Goal: Task Accomplishment & Management: Manage account settings

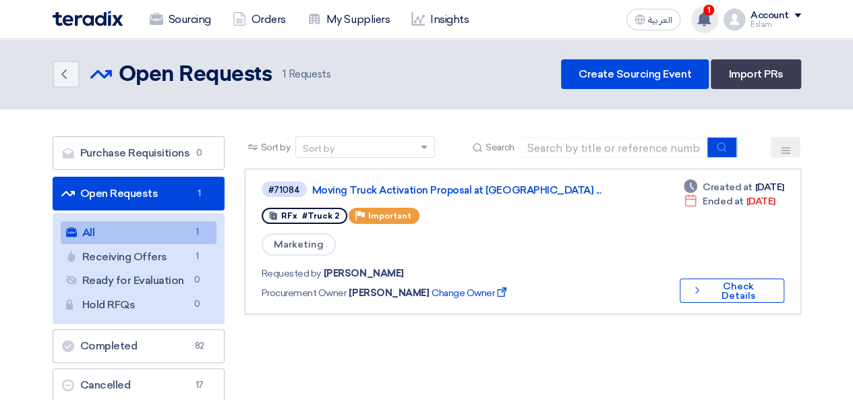
click at [701, 7] on div "1 You have a new offer for 'Moving Truck Activation Proposal at [GEOGRAPHIC_DAT…" at bounding box center [704, 19] width 27 height 27
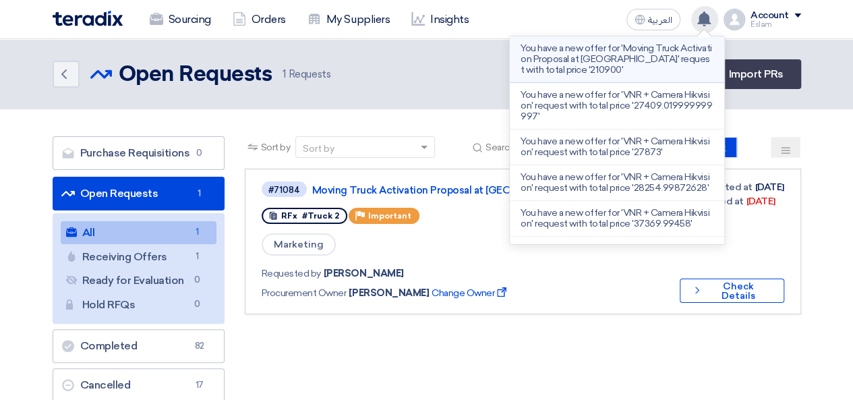
click at [644, 56] on p "You have a new offer for 'Moving Truck Activation Proposal at [GEOGRAPHIC_DATA]…" at bounding box center [616, 59] width 193 height 32
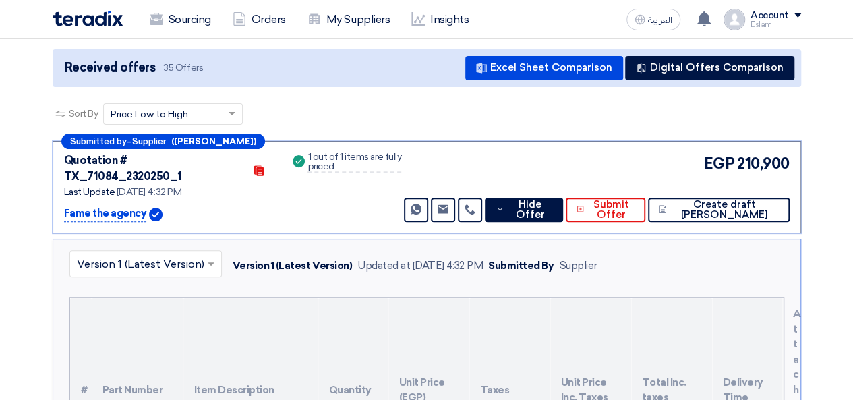
scroll to position [135, 0]
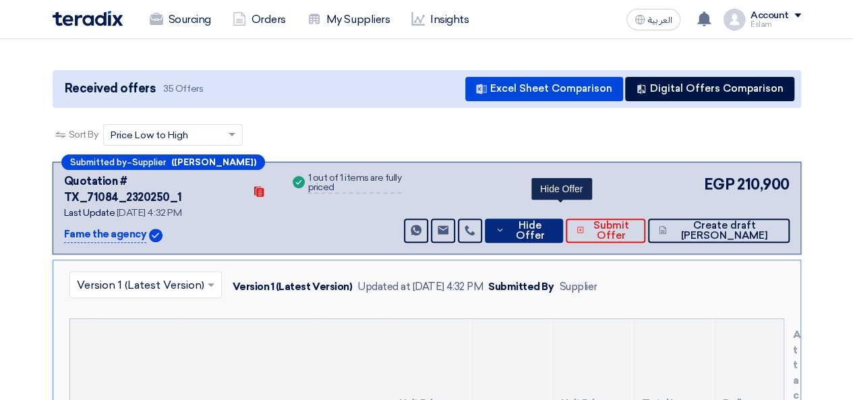
click at [562, 218] on button "Hide Offer" at bounding box center [524, 230] width 78 height 24
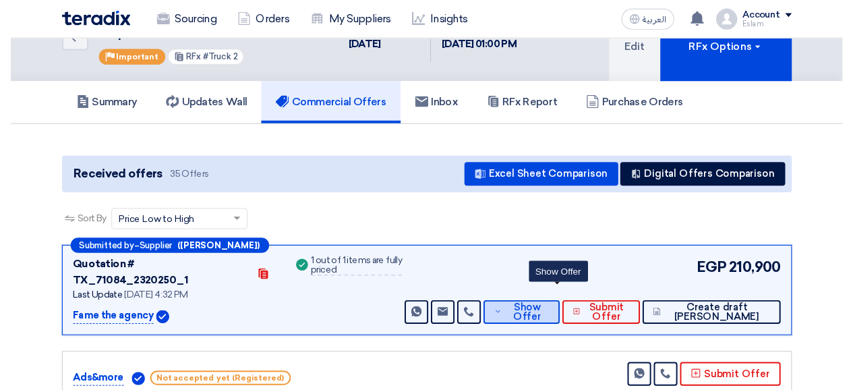
scroll to position [0, 0]
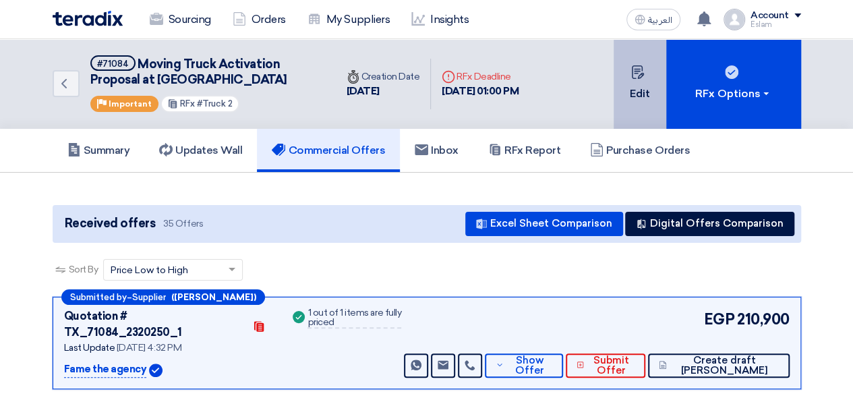
click at [631, 82] on button "Edit" at bounding box center [639, 84] width 53 height 90
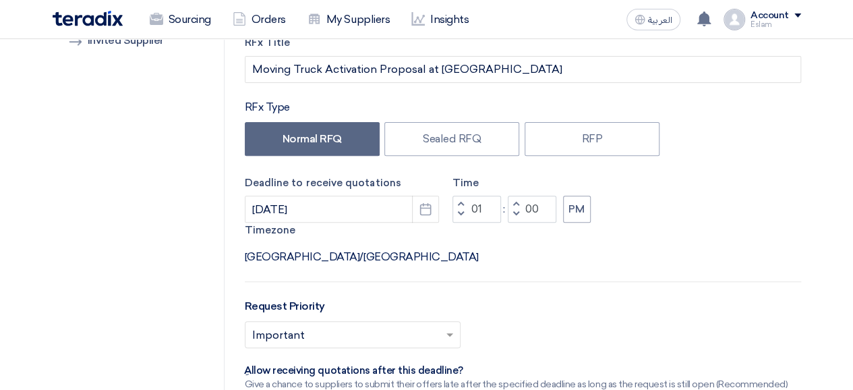
scroll to position [202, 0]
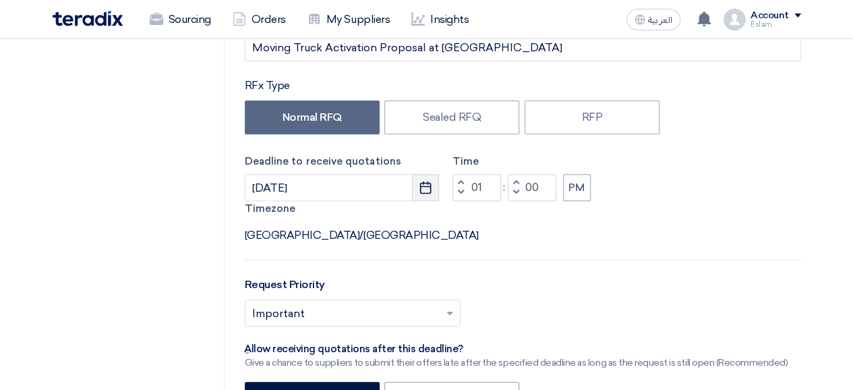
click at [417, 187] on button "Pick a date" at bounding box center [425, 187] width 27 height 27
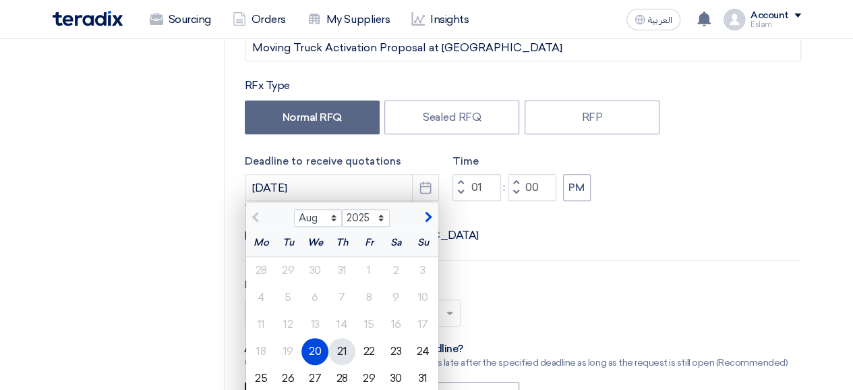
click at [343, 348] on div "21" at bounding box center [341, 351] width 27 height 27
type input "[DATE]"
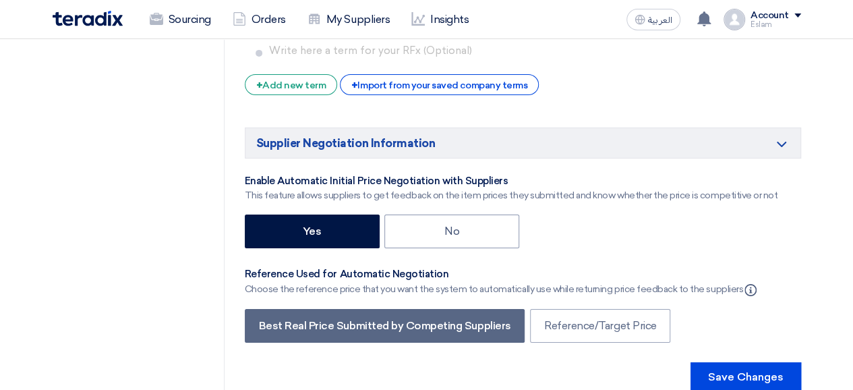
scroll to position [2292, 0]
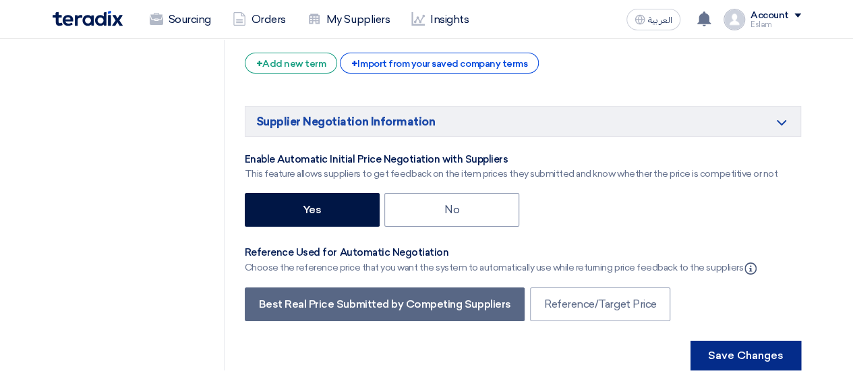
click at [719, 340] on button "Save Changes" at bounding box center [745, 355] width 111 height 30
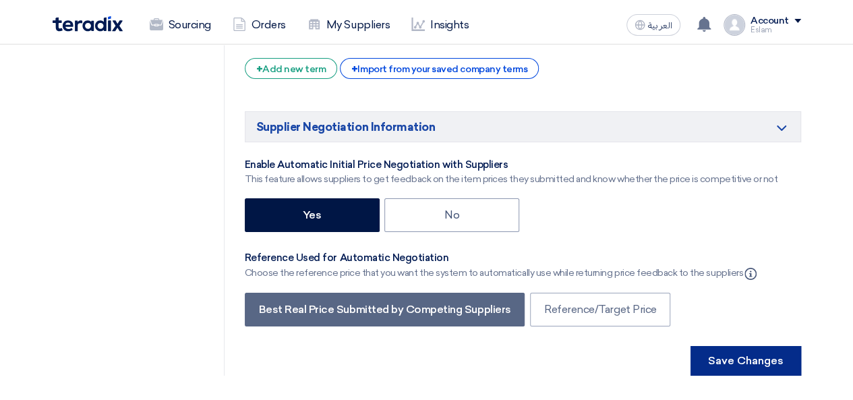
scroll to position [0, 0]
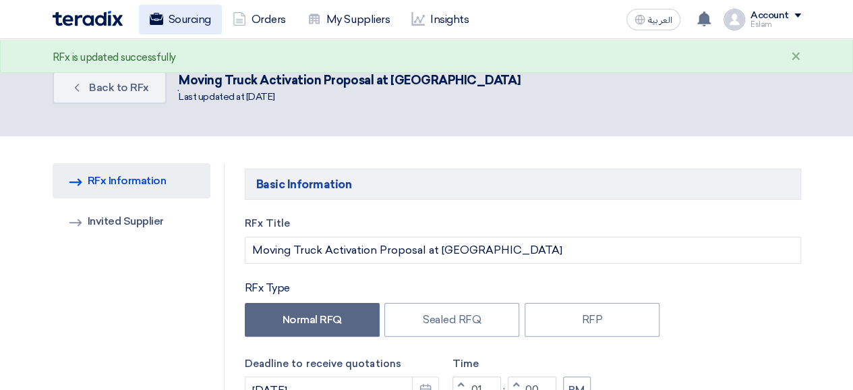
click at [159, 21] on use at bounding box center [155, 19] width 13 height 12
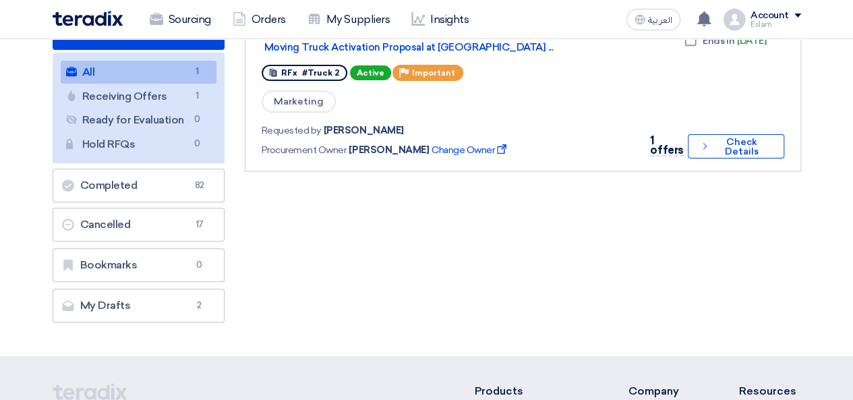
scroll to position [202, 0]
